Goal: Information Seeking & Learning: Find specific fact

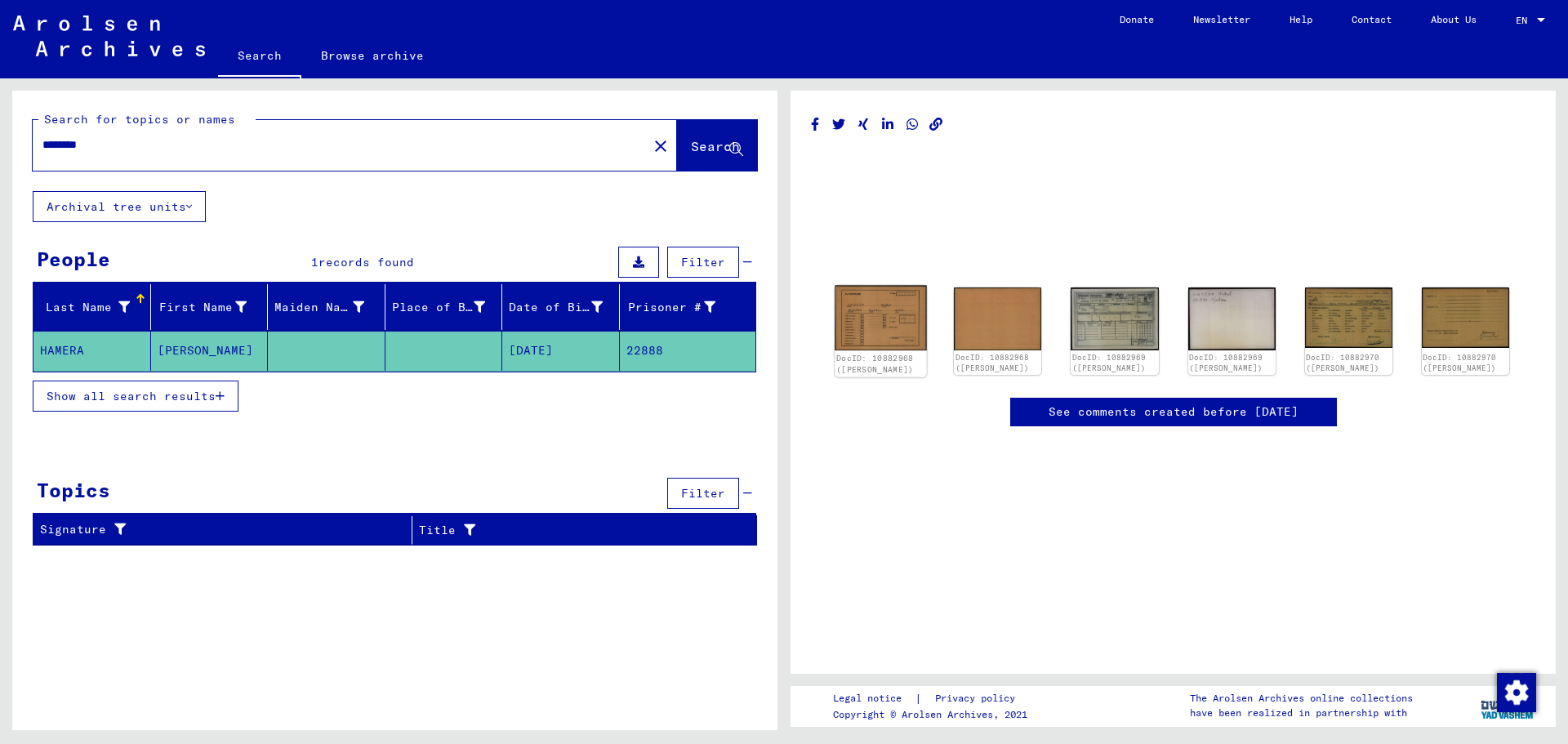
click at [863, 316] on img at bounding box center [881, 319] width 92 height 66
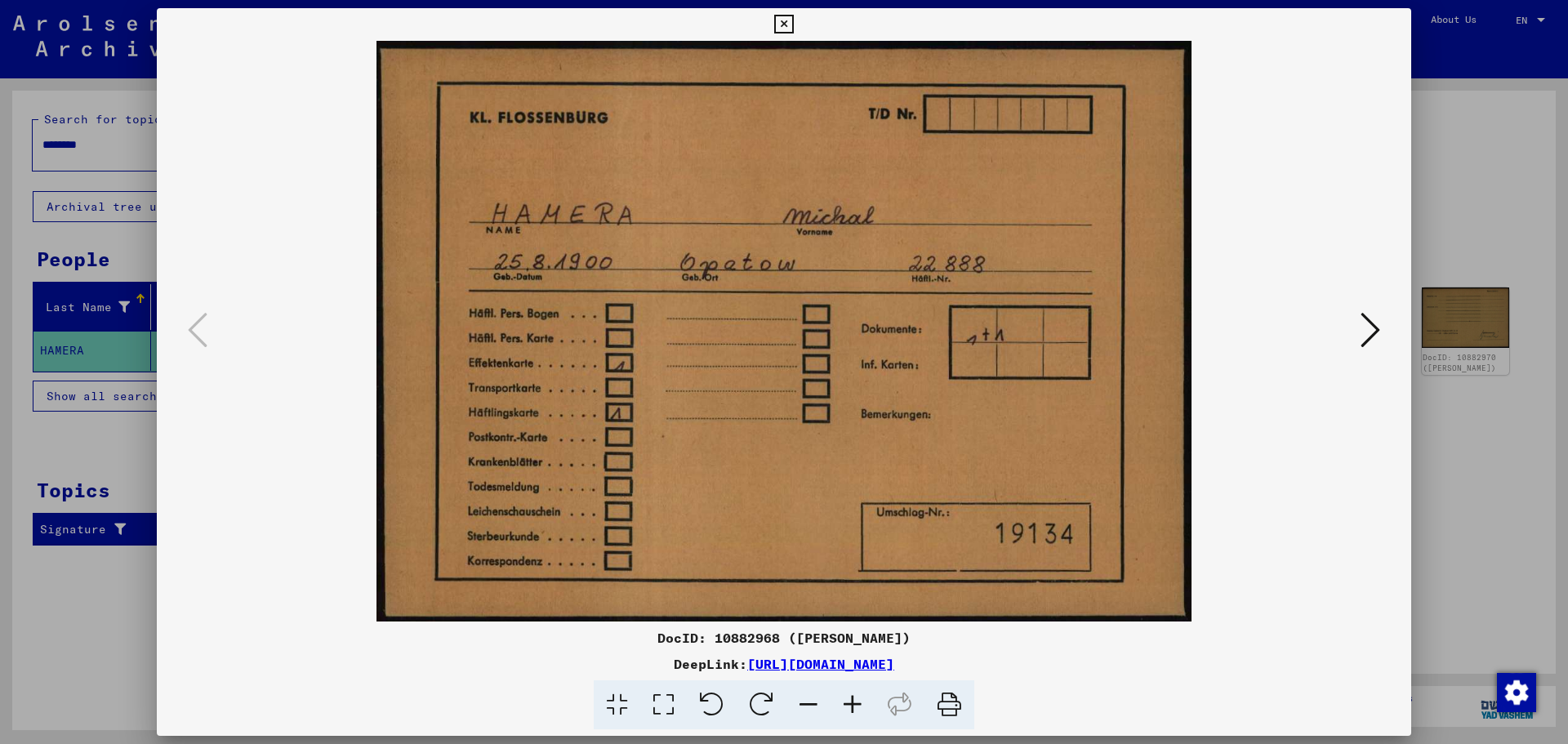
click at [1376, 330] on icon at bounding box center [1371, 330] width 20 height 39
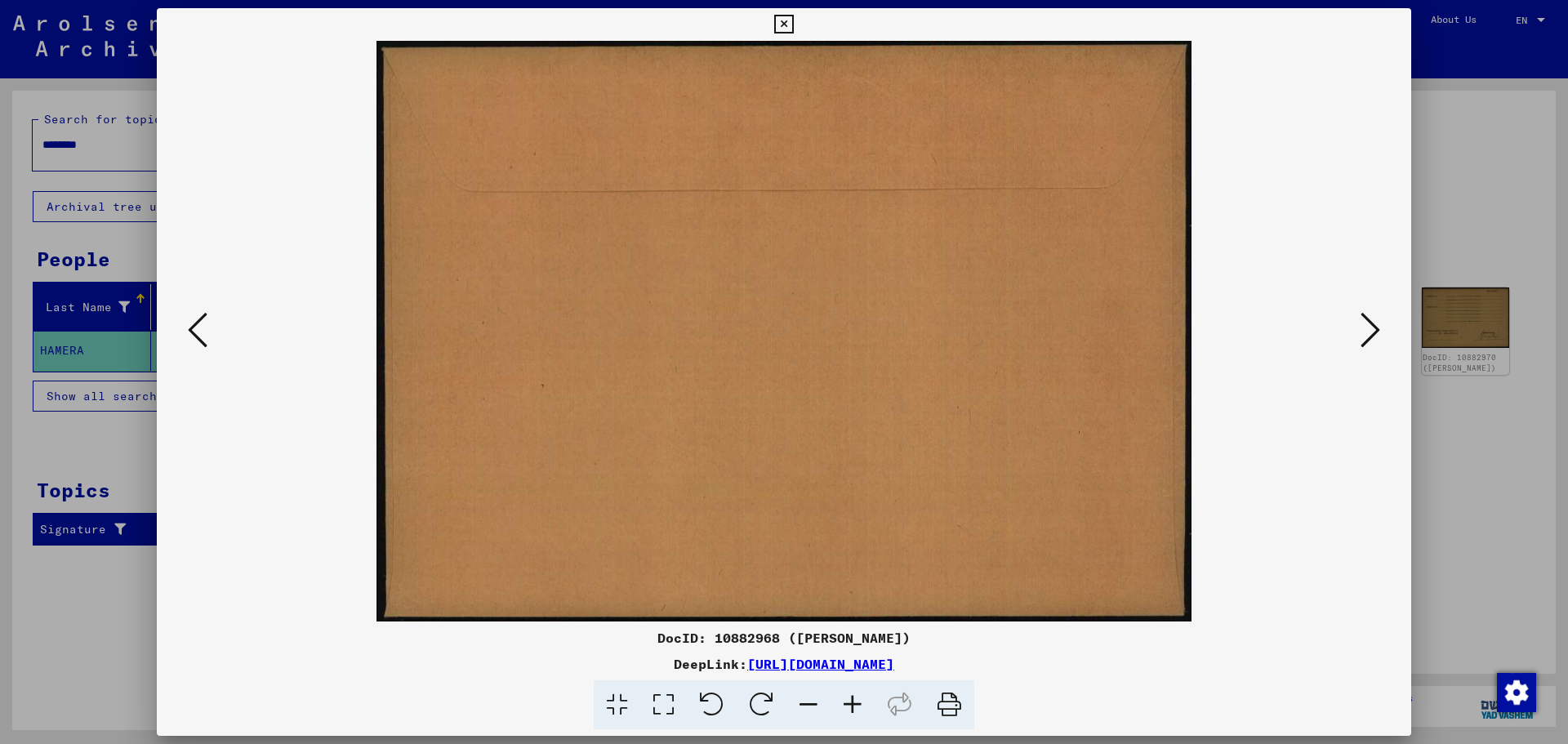
click at [1376, 330] on icon at bounding box center [1371, 330] width 20 height 39
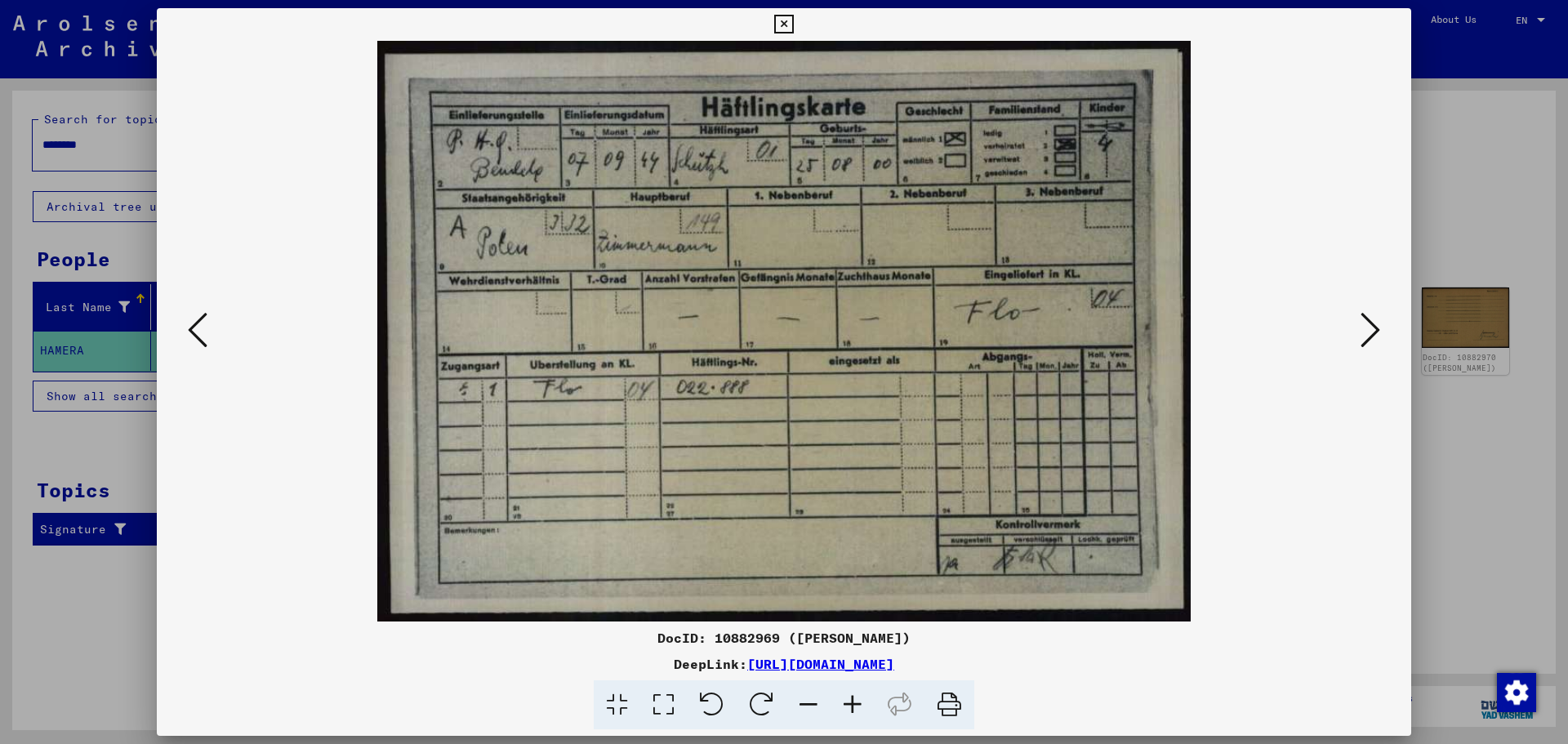
click at [1376, 330] on icon at bounding box center [1371, 330] width 20 height 39
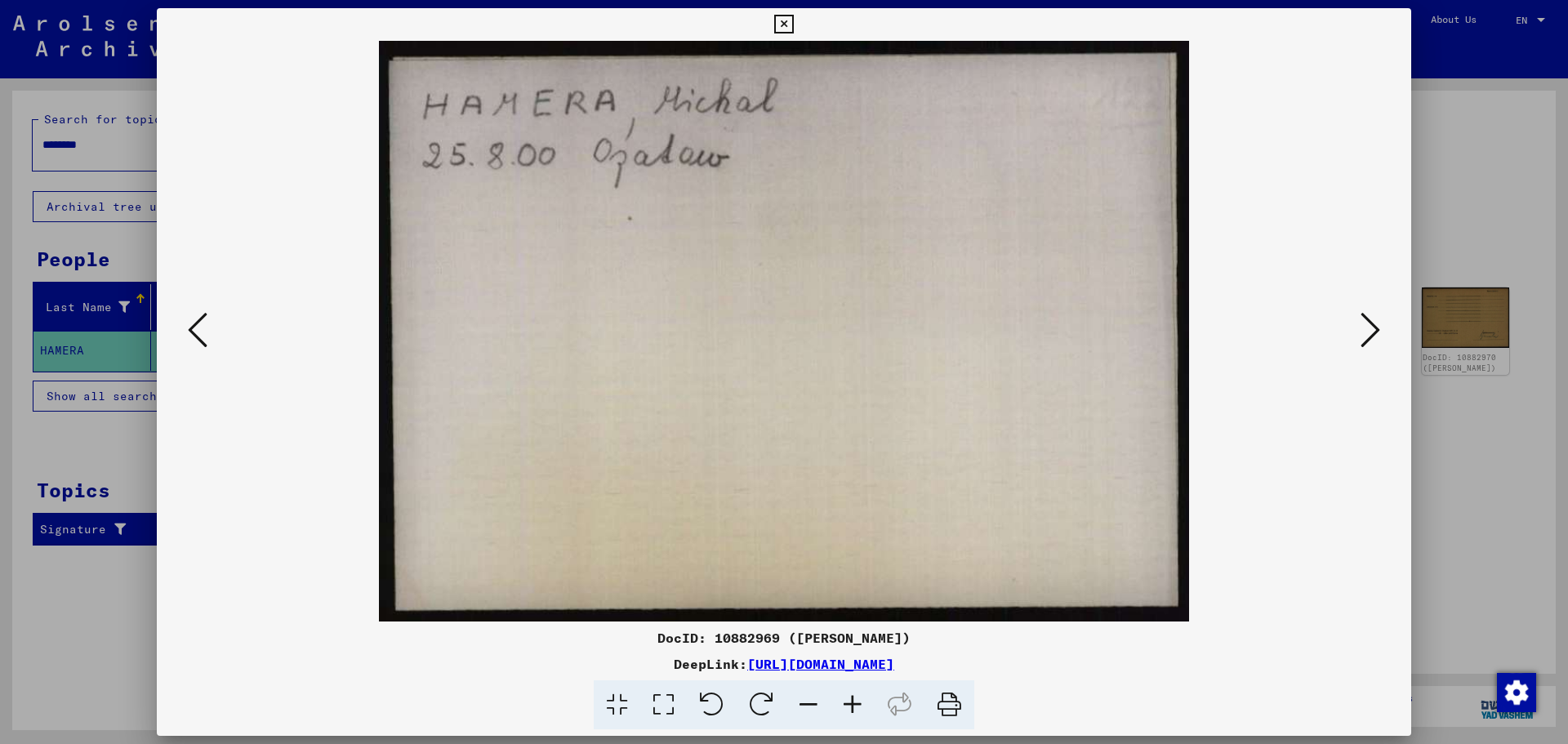
click at [1376, 331] on icon at bounding box center [1371, 330] width 20 height 39
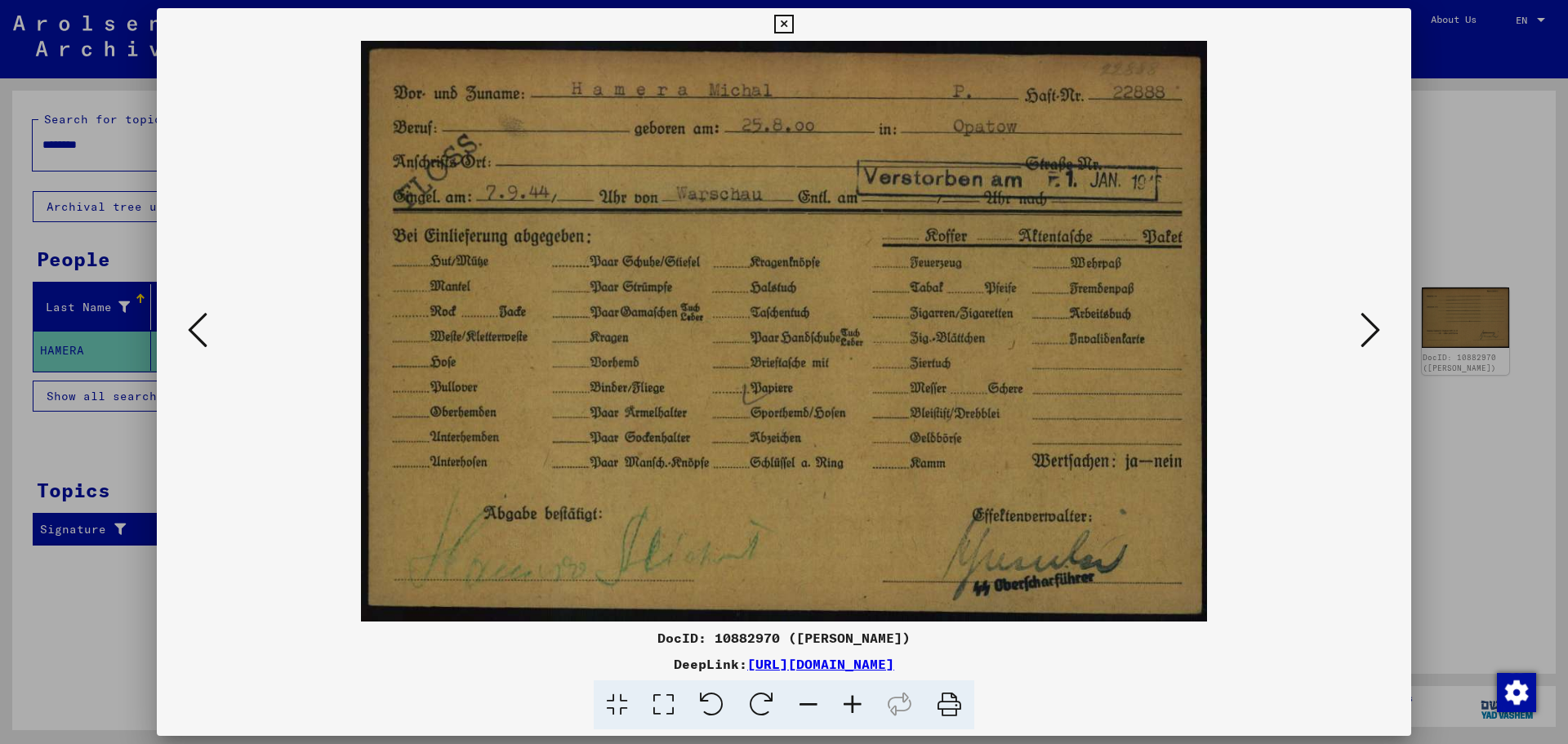
click at [1376, 331] on icon at bounding box center [1371, 330] width 20 height 39
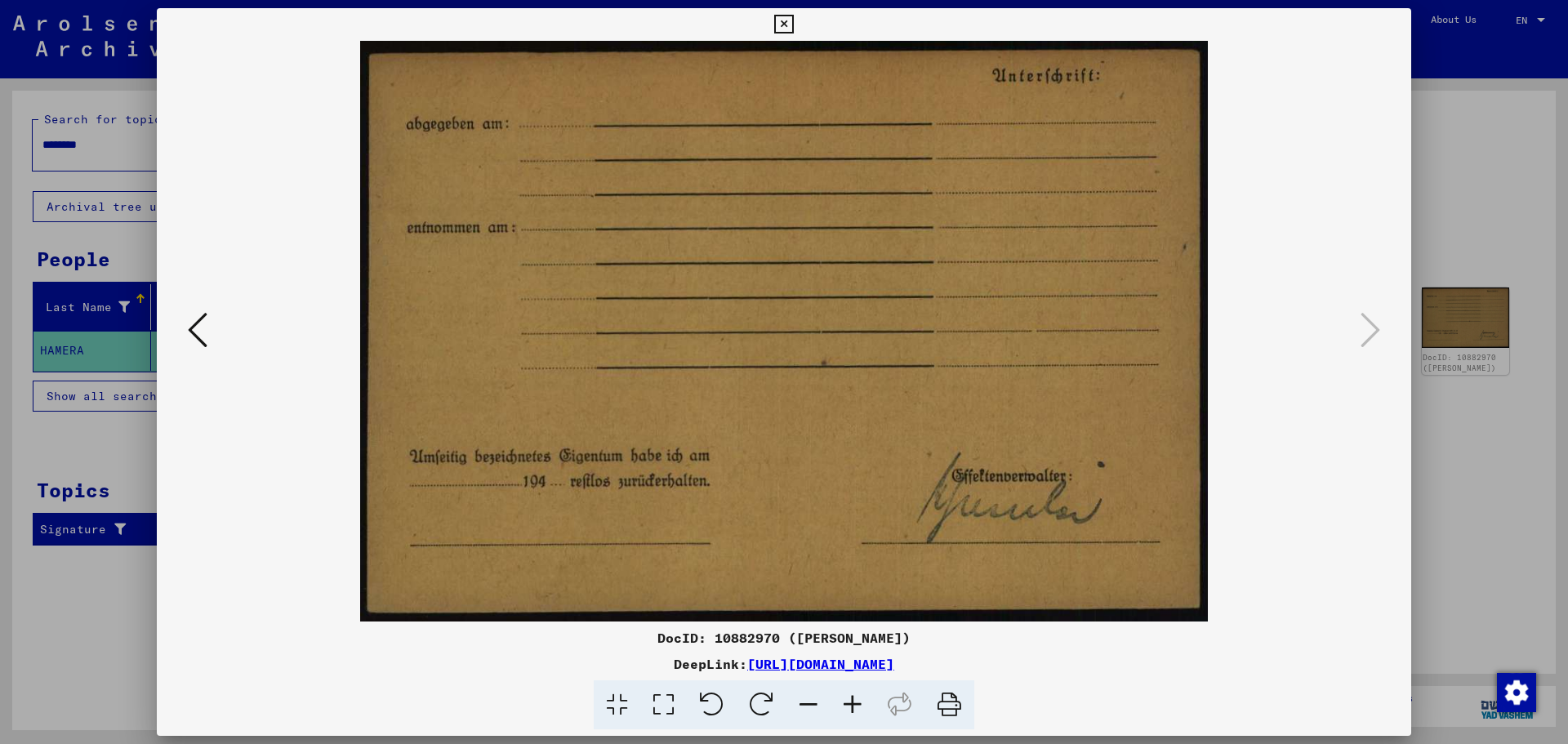
click at [189, 327] on icon at bounding box center [198, 330] width 20 height 39
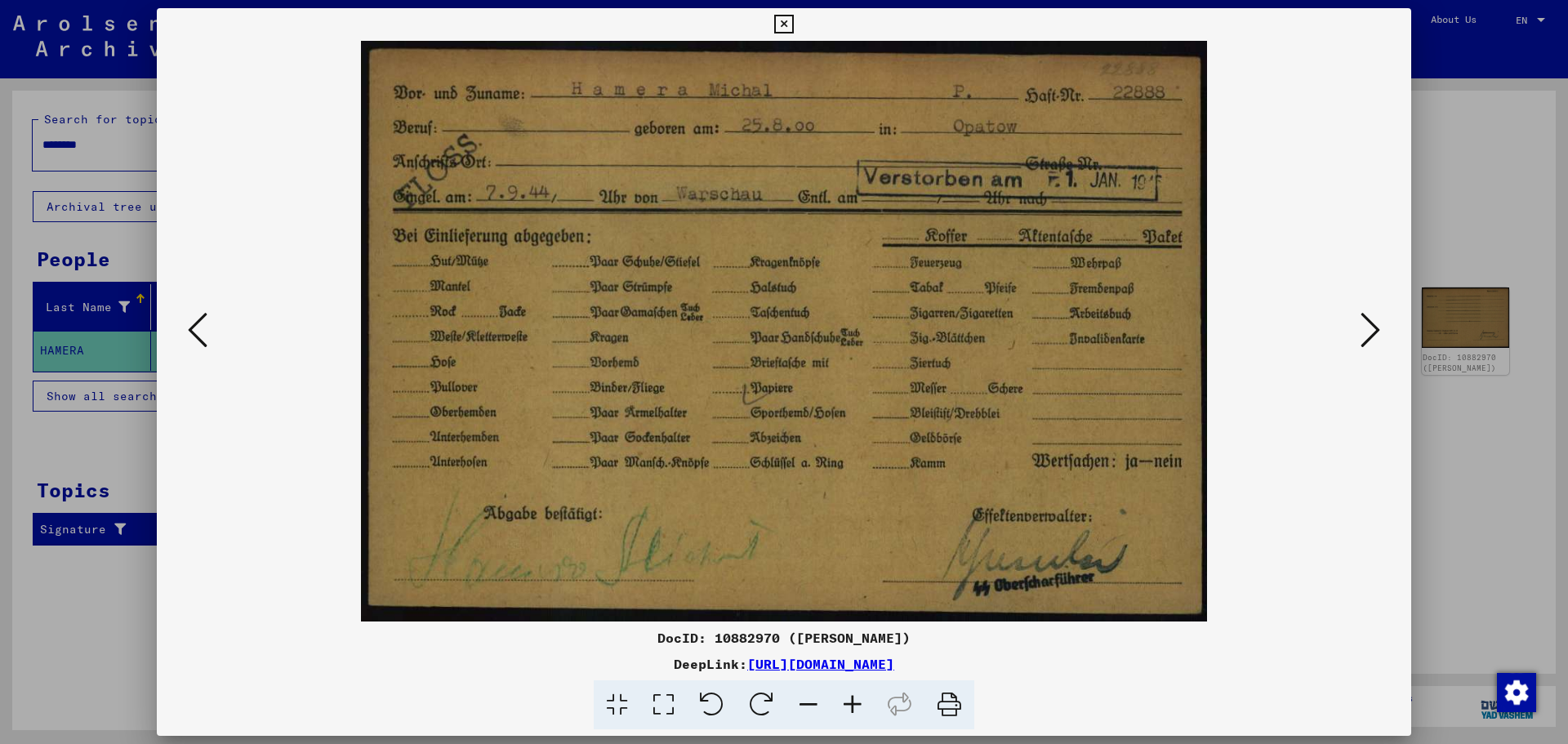
click at [189, 327] on icon at bounding box center [198, 330] width 20 height 39
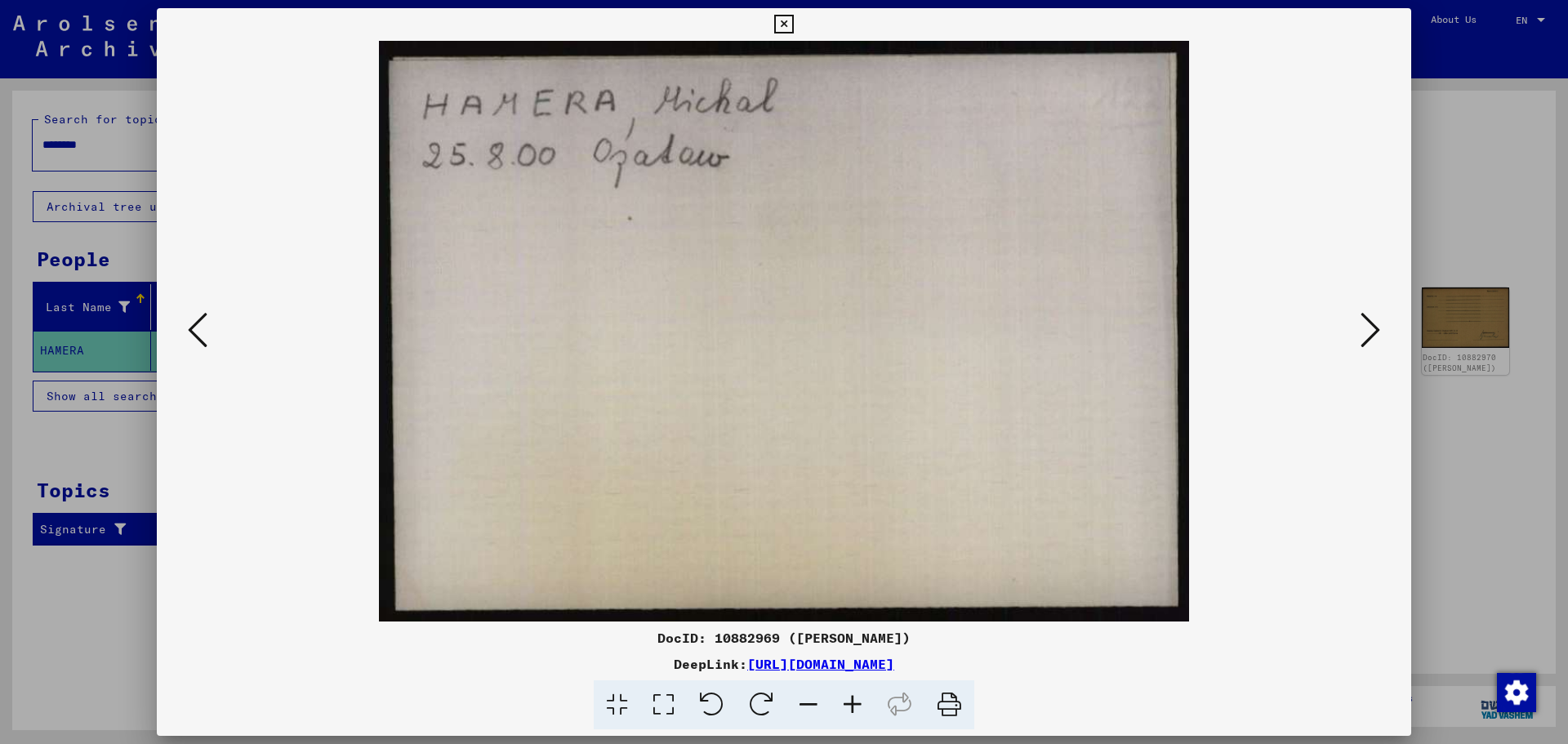
click at [175, 237] on div at bounding box center [784, 331] width 1254 height 580
click at [1567, 71] on div at bounding box center [784, 372] width 1568 height 744
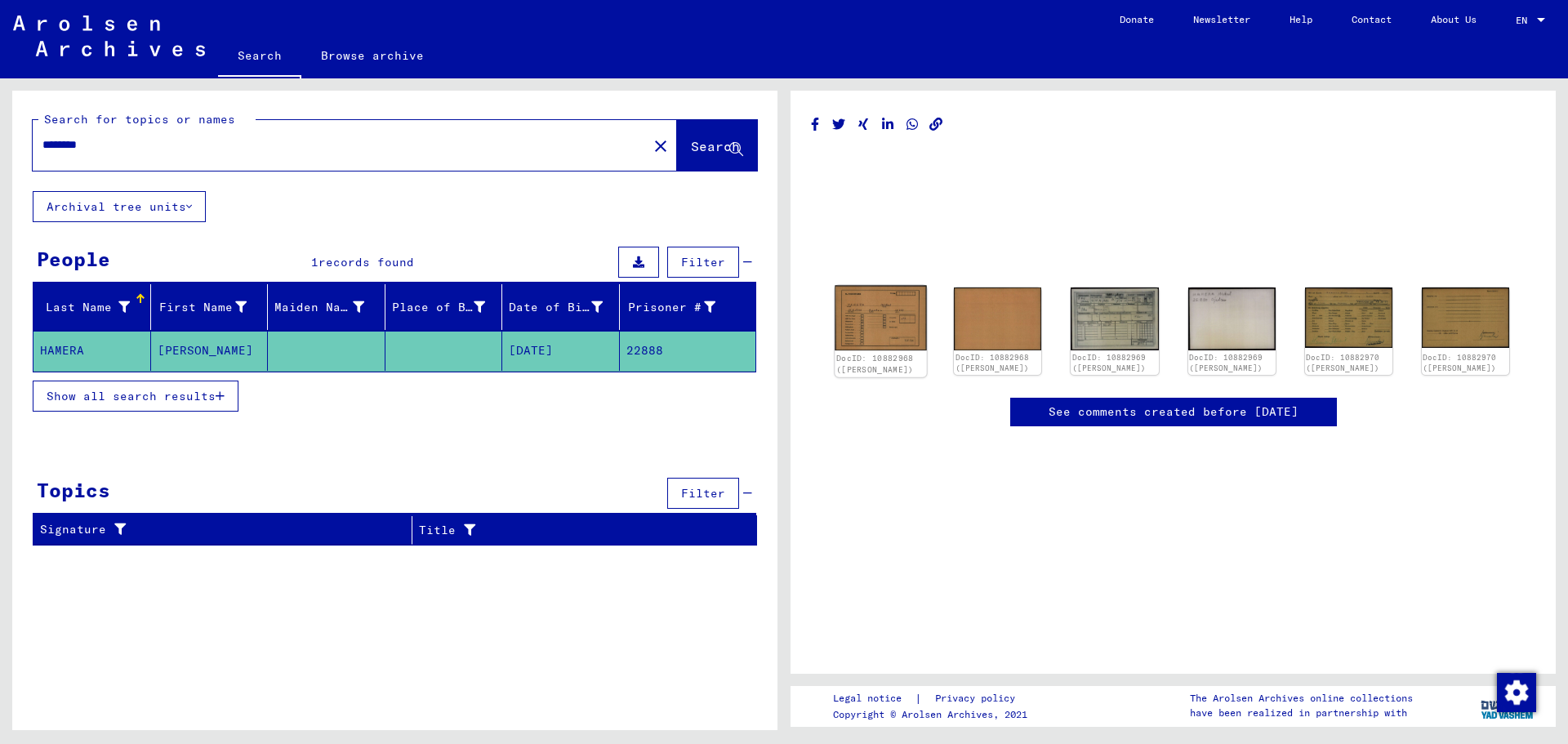
click at [885, 314] on img at bounding box center [881, 319] width 92 height 66
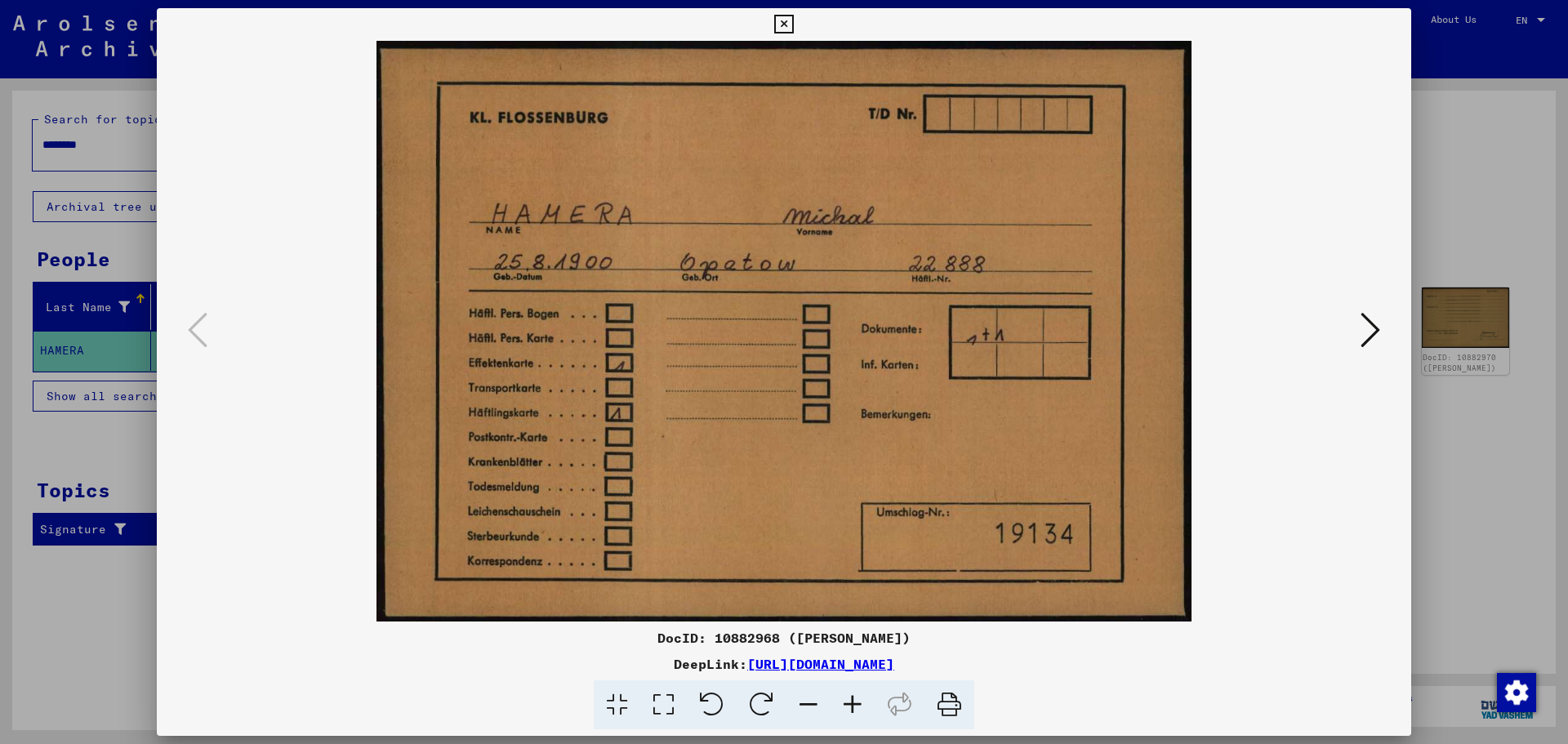
click at [1378, 330] on icon at bounding box center [1371, 330] width 20 height 39
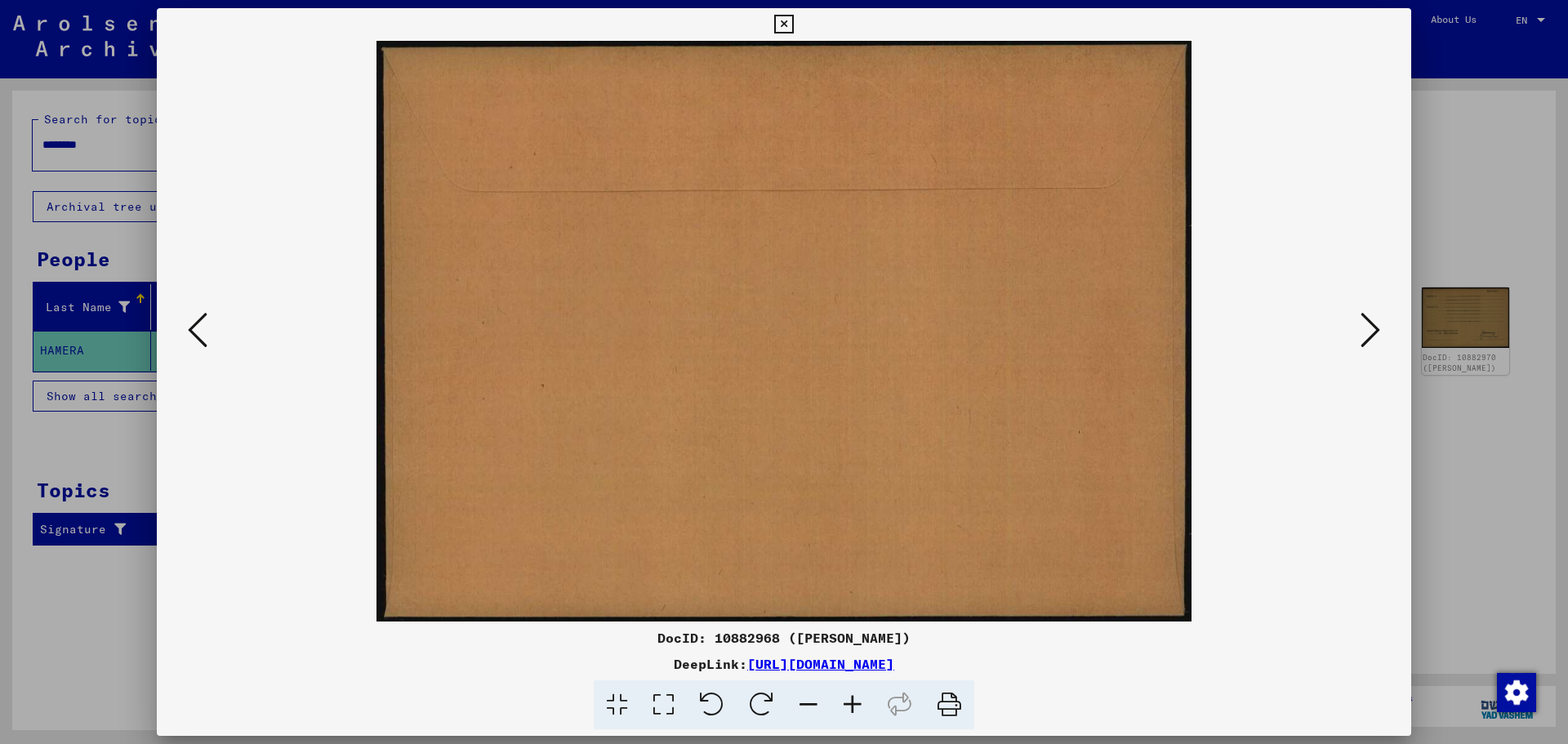
click at [1360, 319] on button at bounding box center [1371, 330] width 29 height 46
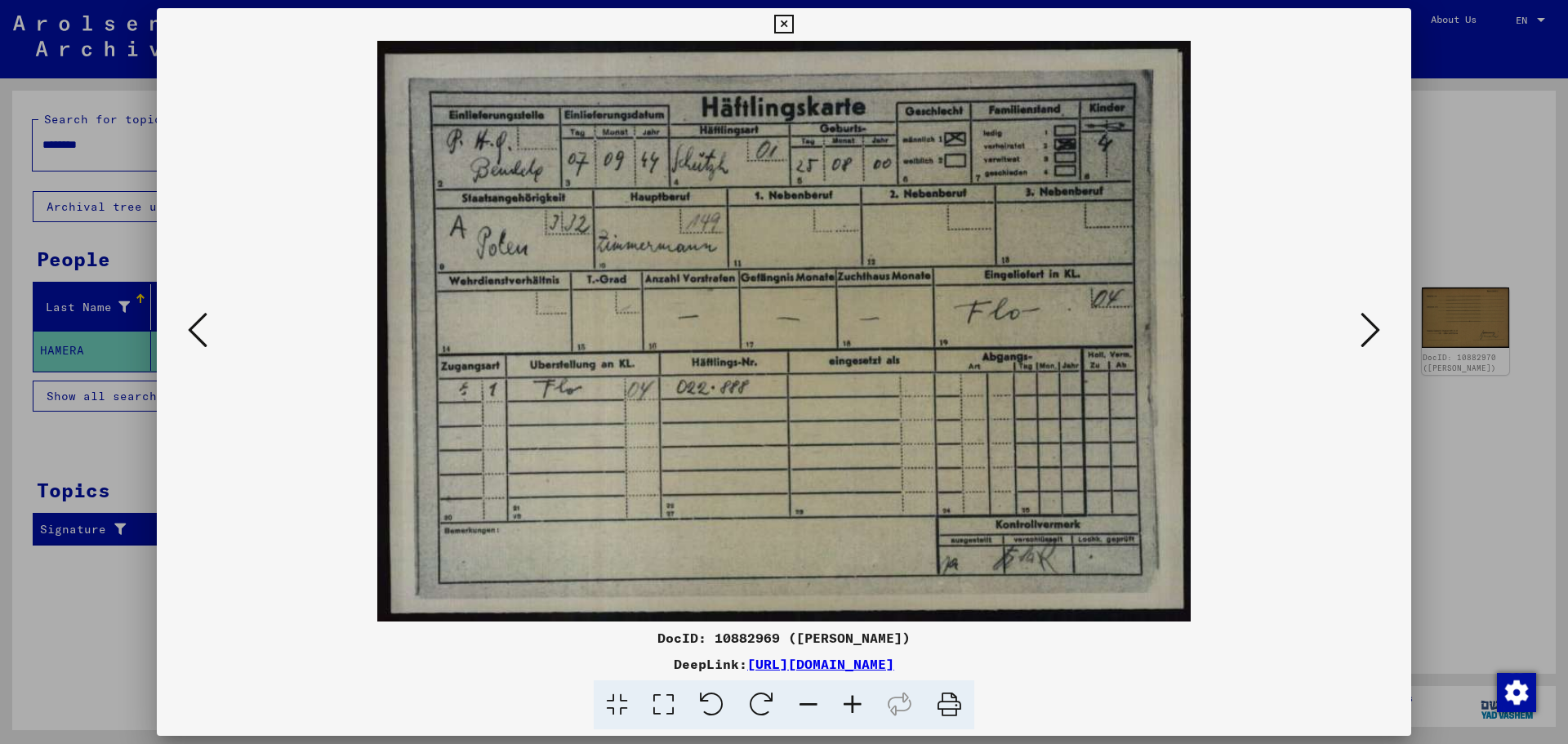
click at [1387, 330] on div at bounding box center [784, 331] width 1254 height 580
click at [1379, 329] on icon at bounding box center [1371, 330] width 20 height 39
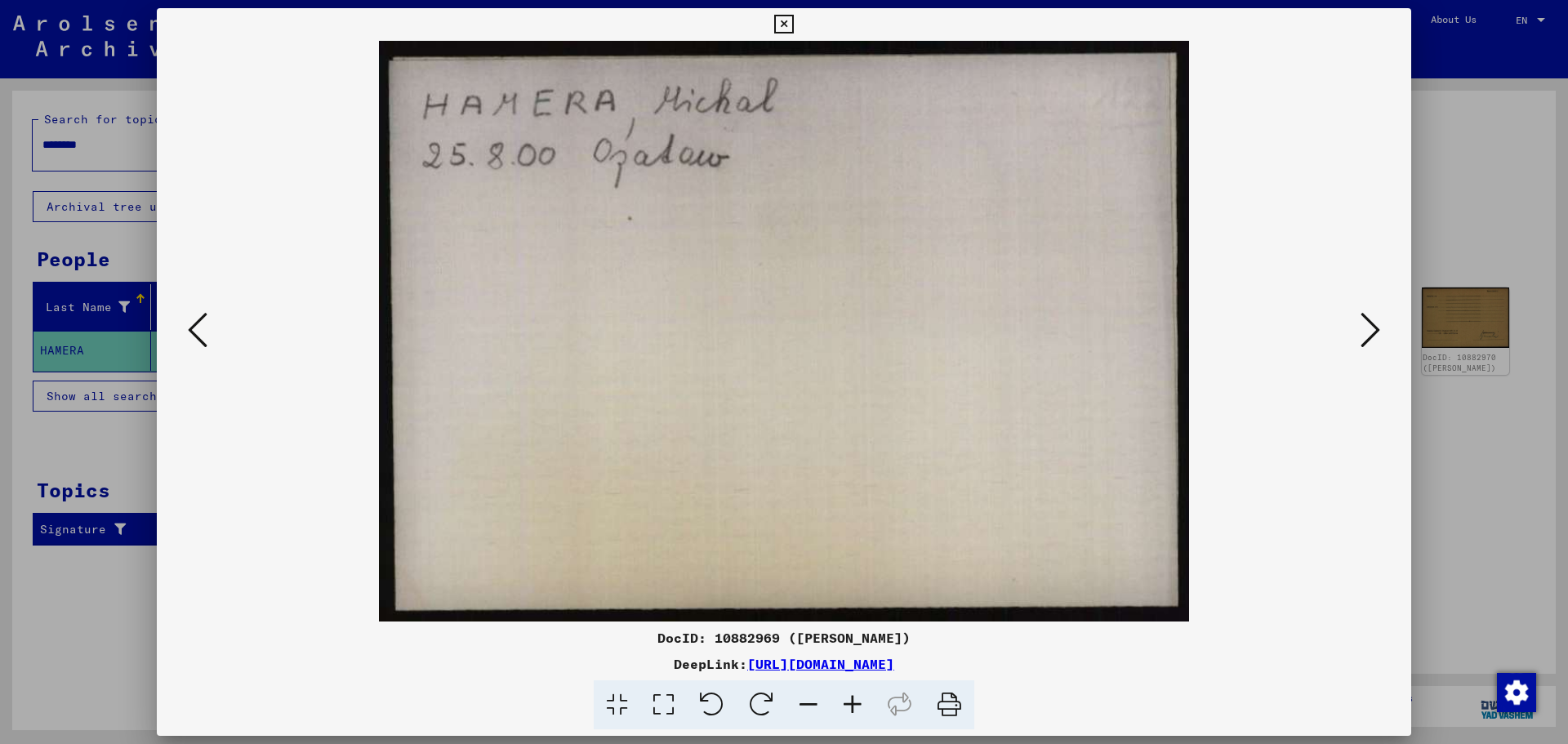
click at [1367, 335] on icon at bounding box center [1371, 330] width 20 height 39
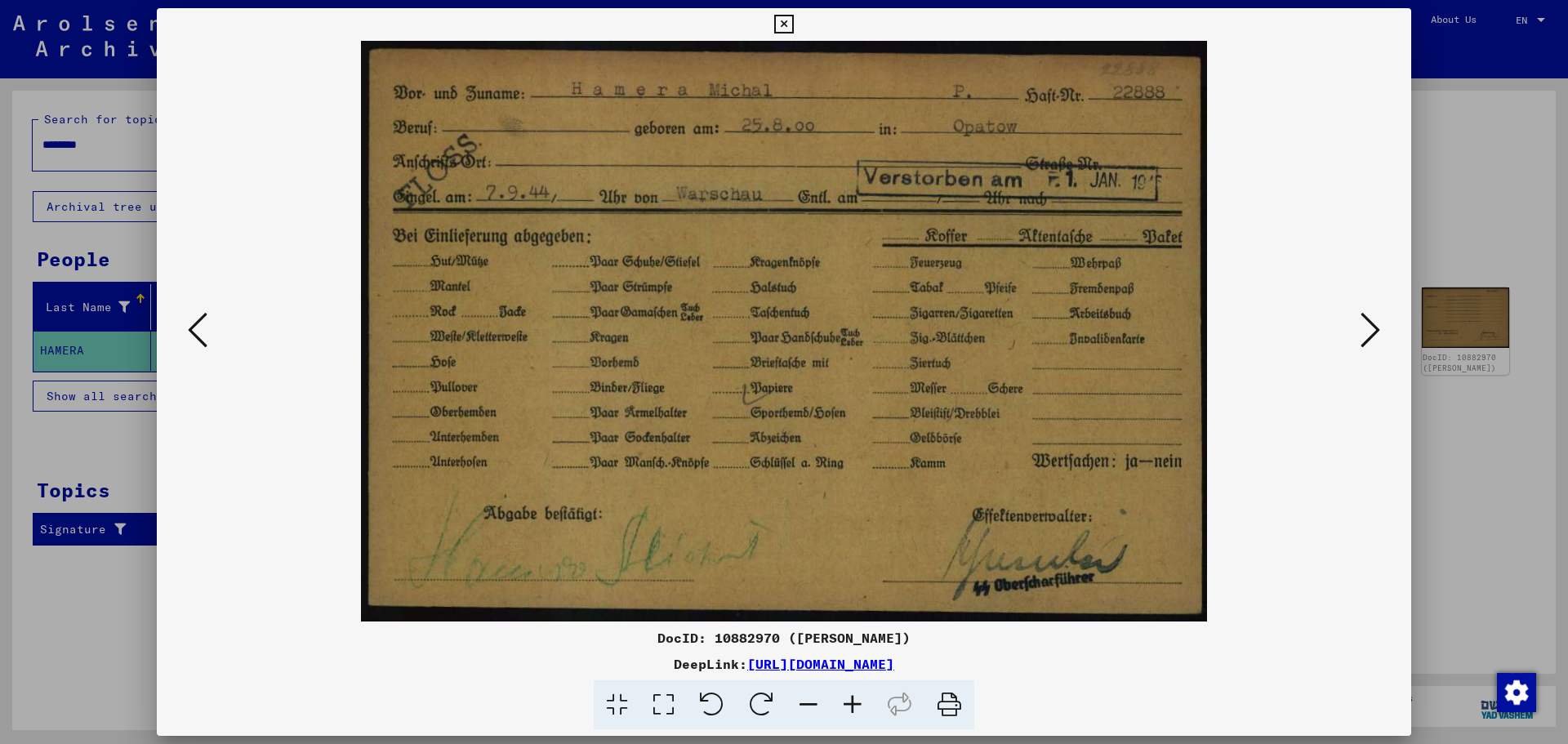
click at [1368, 334] on icon at bounding box center [1371, 330] width 20 height 39
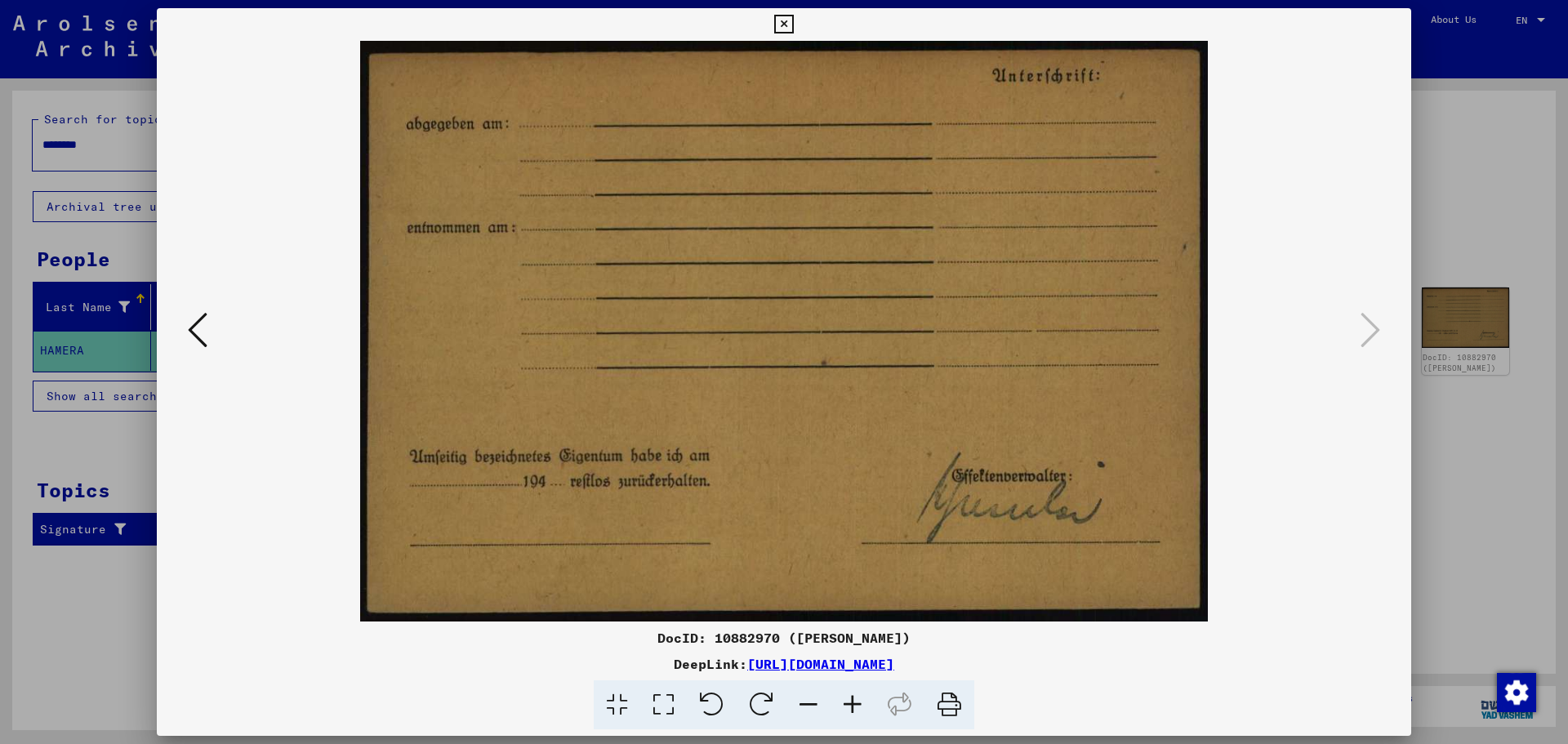
click at [784, 23] on icon at bounding box center [784, 25] width 19 height 20
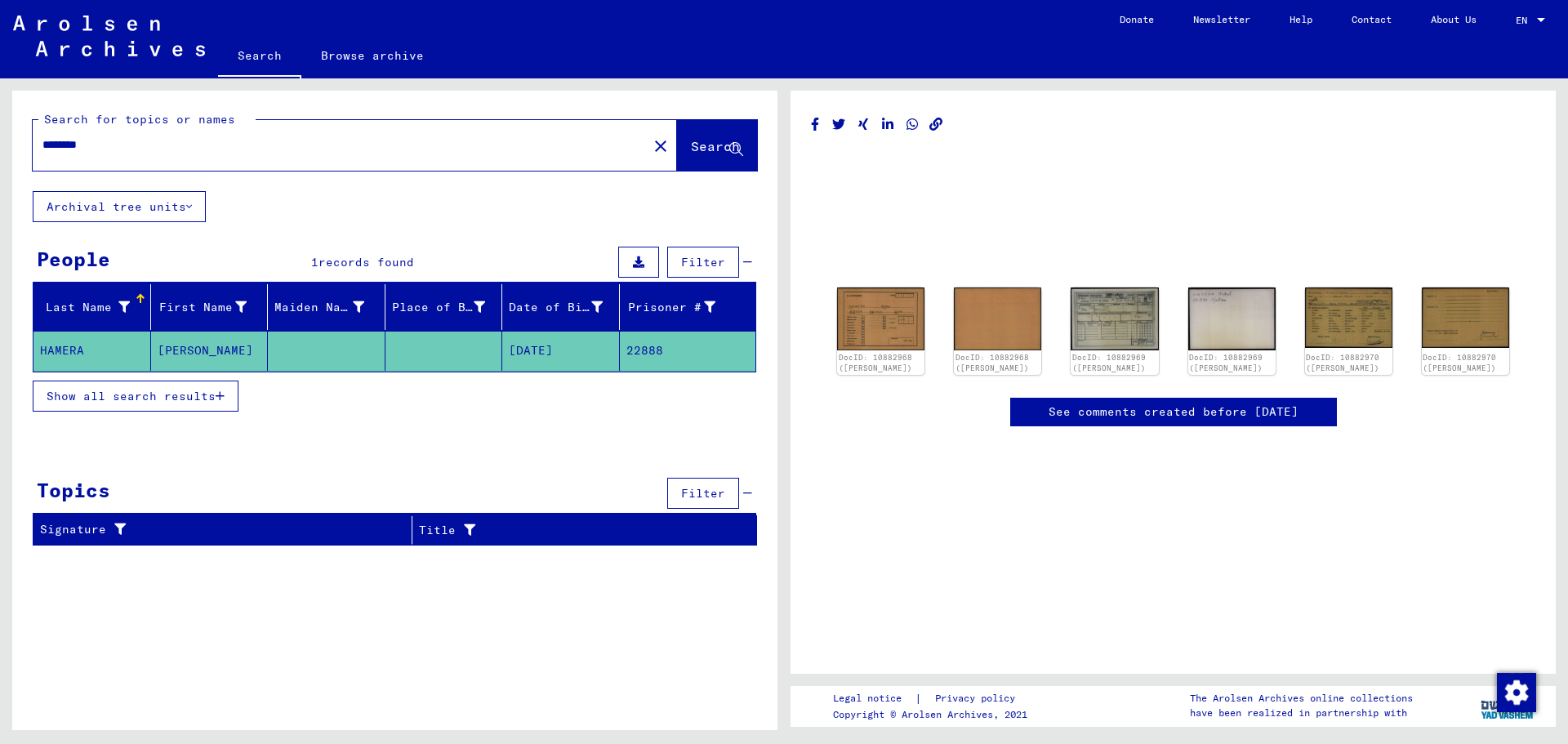
click at [86, 28] on img at bounding box center [109, 36] width 192 height 41
